Goal: Use online tool/utility: Utilize a website feature to perform a specific function

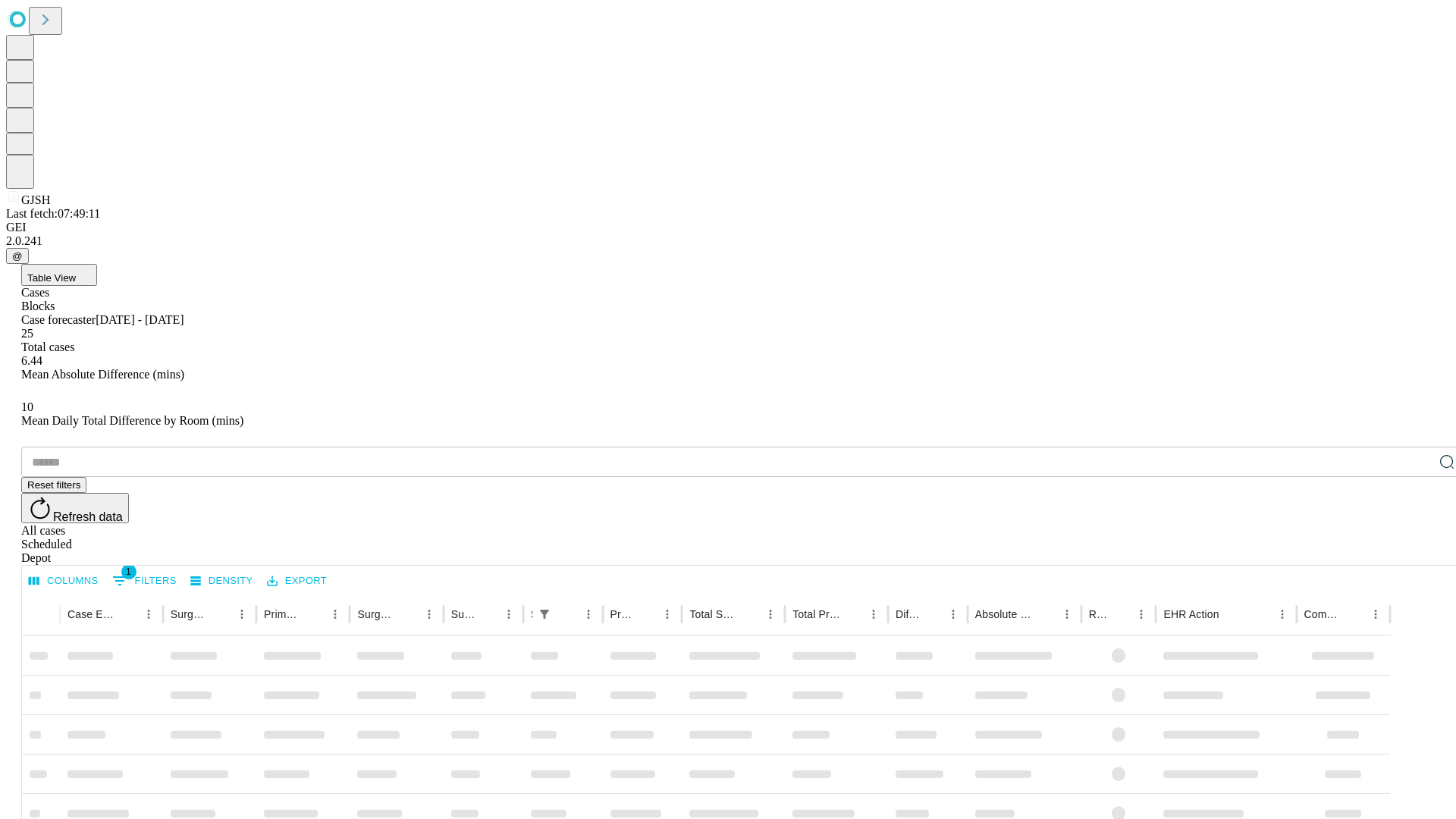
click at [76, 272] on span "Table View" at bounding box center [51, 278] width 48 height 12
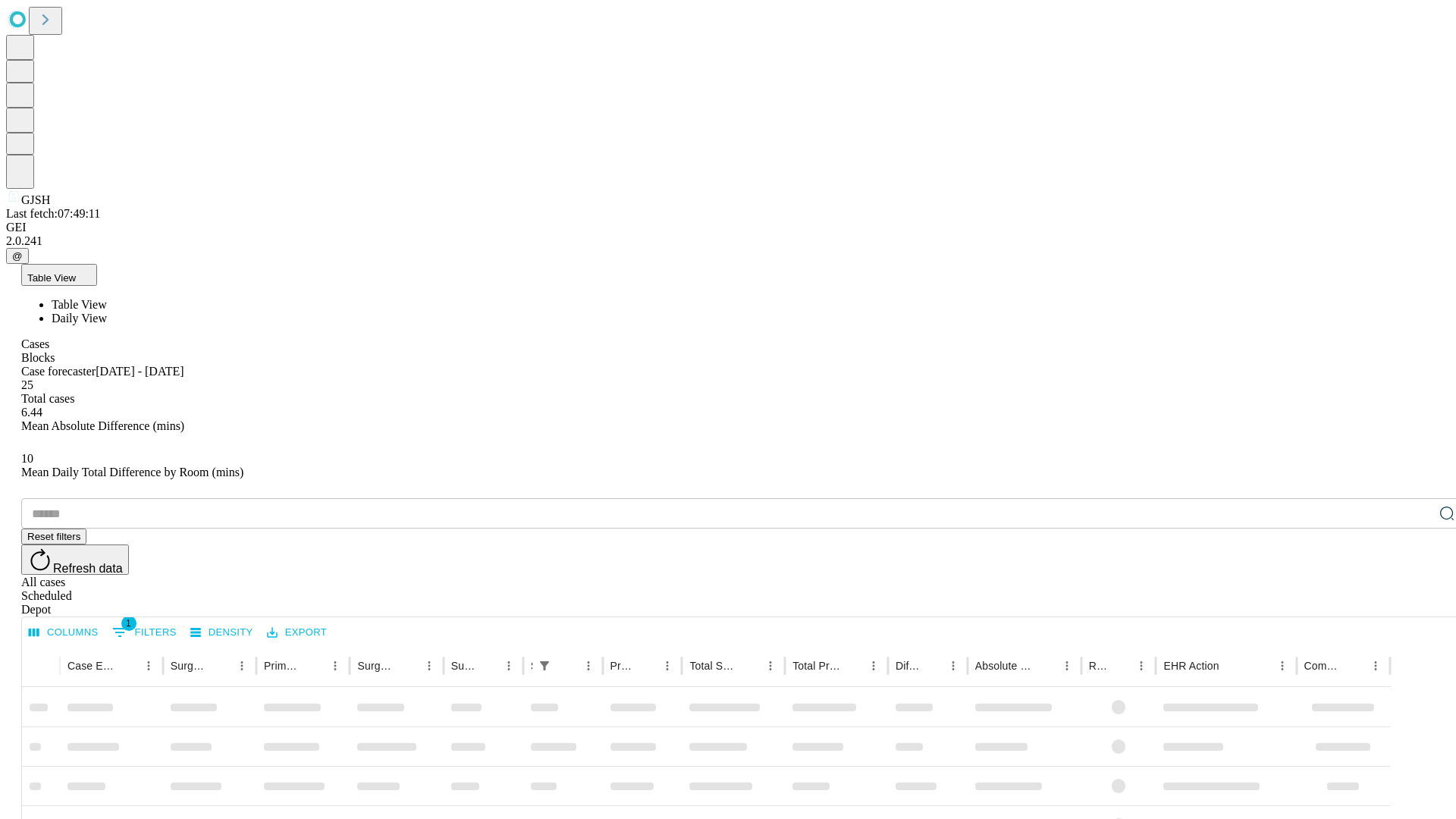
click at [107, 312] on span "Daily View" at bounding box center [79, 318] width 55 height 13
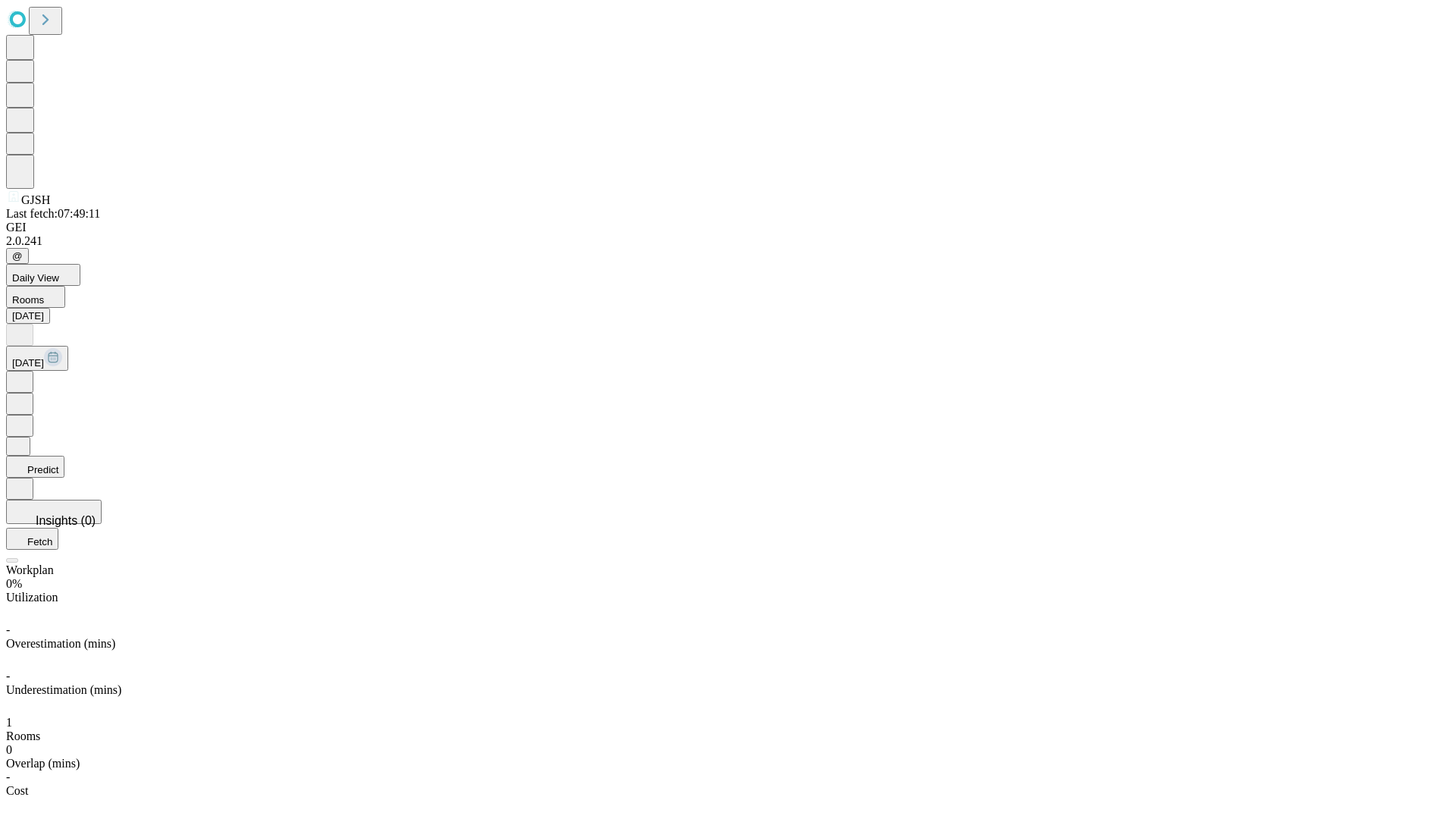
click at [65, 456] on button "Predict" at bounding box center [35, 467] width 58 height 22
